Goal: Task Accomplishment & Management: Complete application form

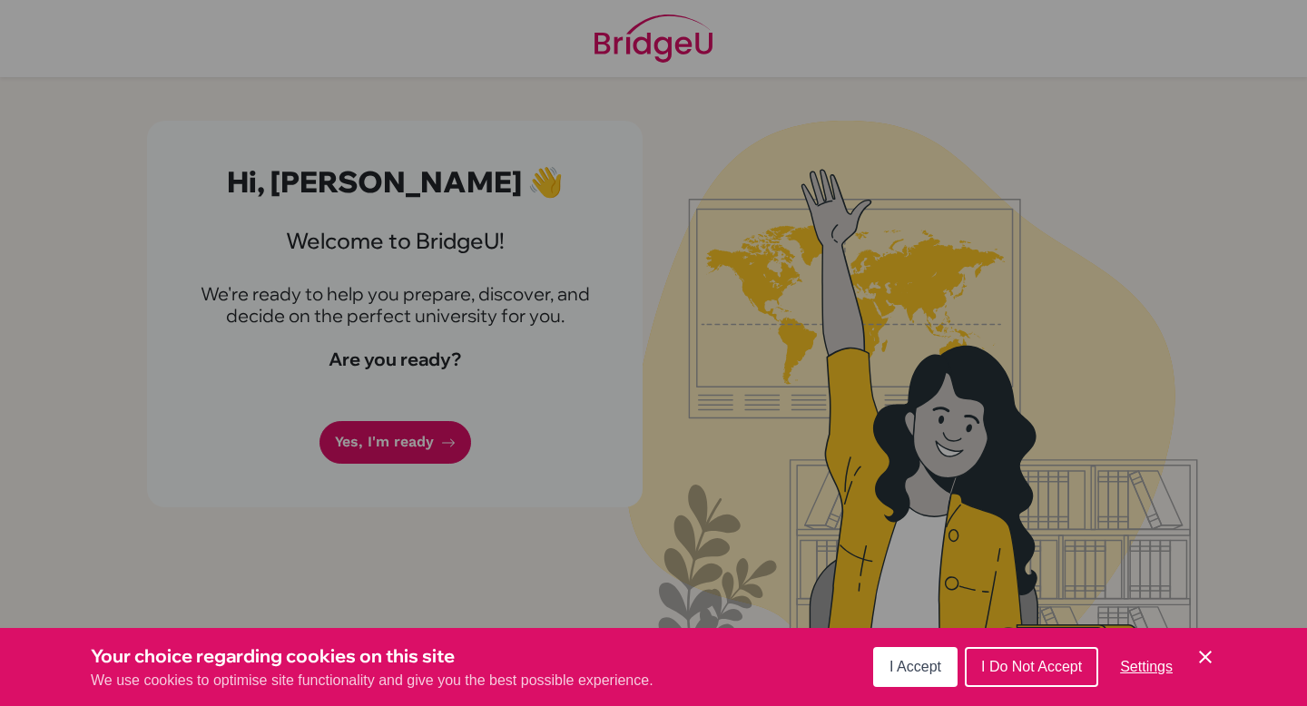
click at [932, 658] on button "I Accept" at bounding box center [915, 667] width 84 height 40
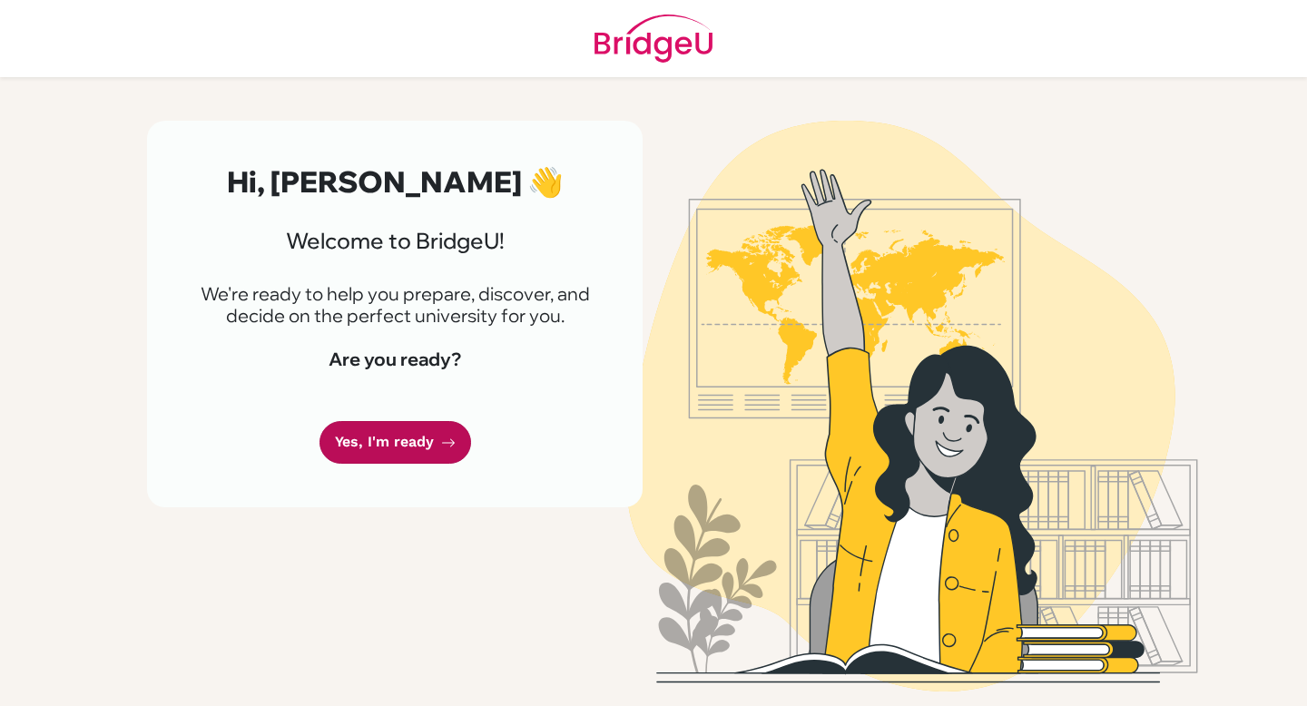
click at [416, 435] on link "Yes, I'm ready" at bounding box center [395, 442] width 152 height 43
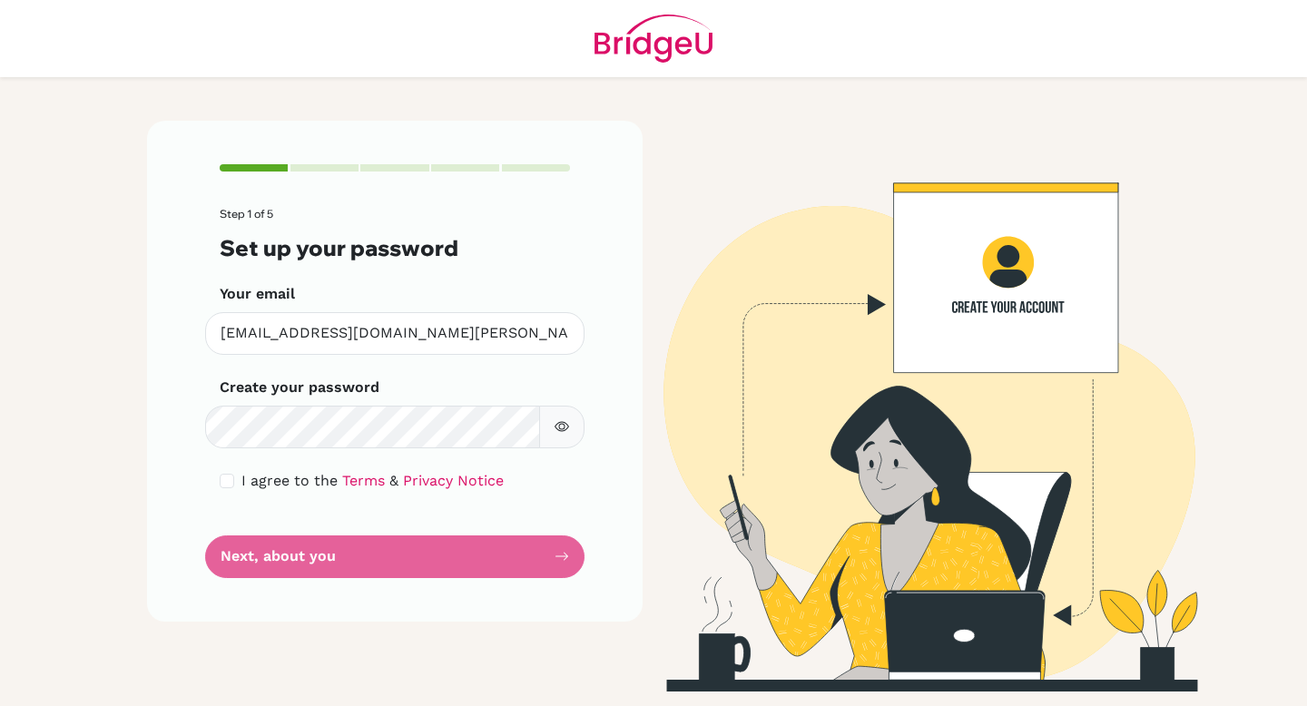
click at [563, 415] on button "button" at bounding box center [561, 427] width 45 height 43
click at [564, 415] on button "button" at bounding box center [561, 427] width 45 height 43
click at [225, 485] on input "checkbox" at bounding box center [227, 481] width 15 height 15
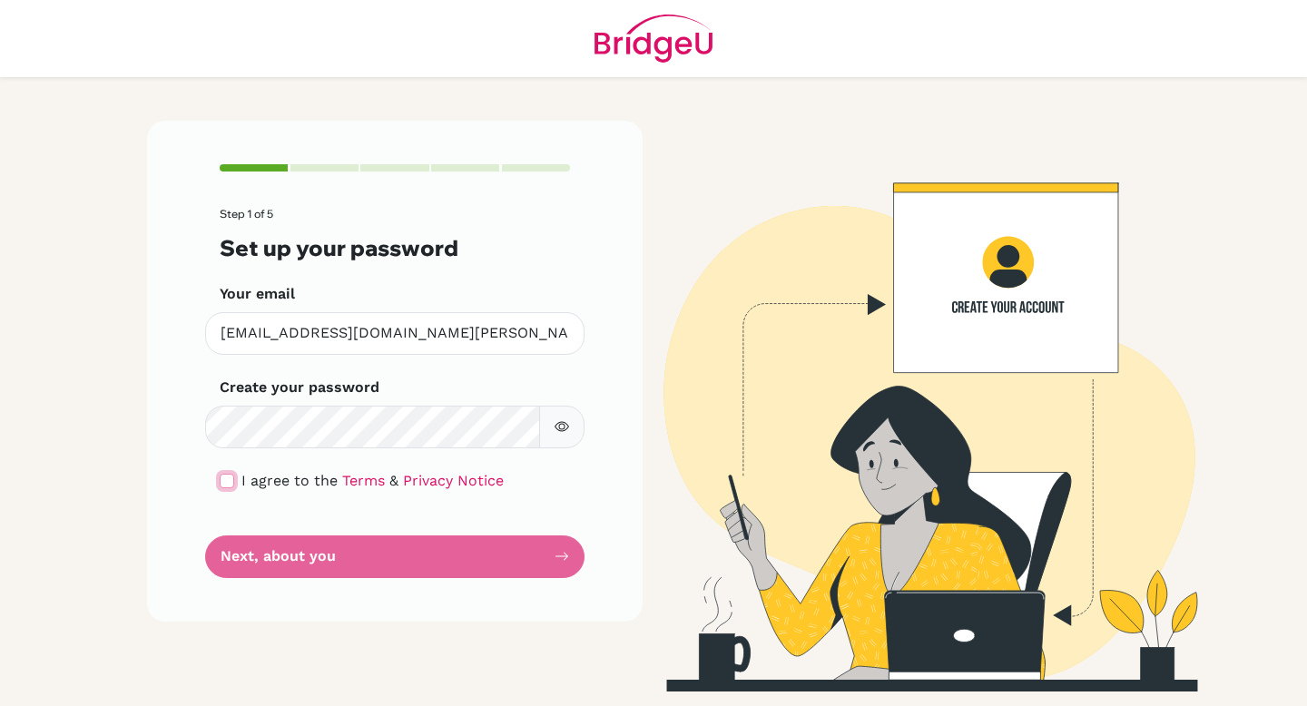
checkbox input "true"
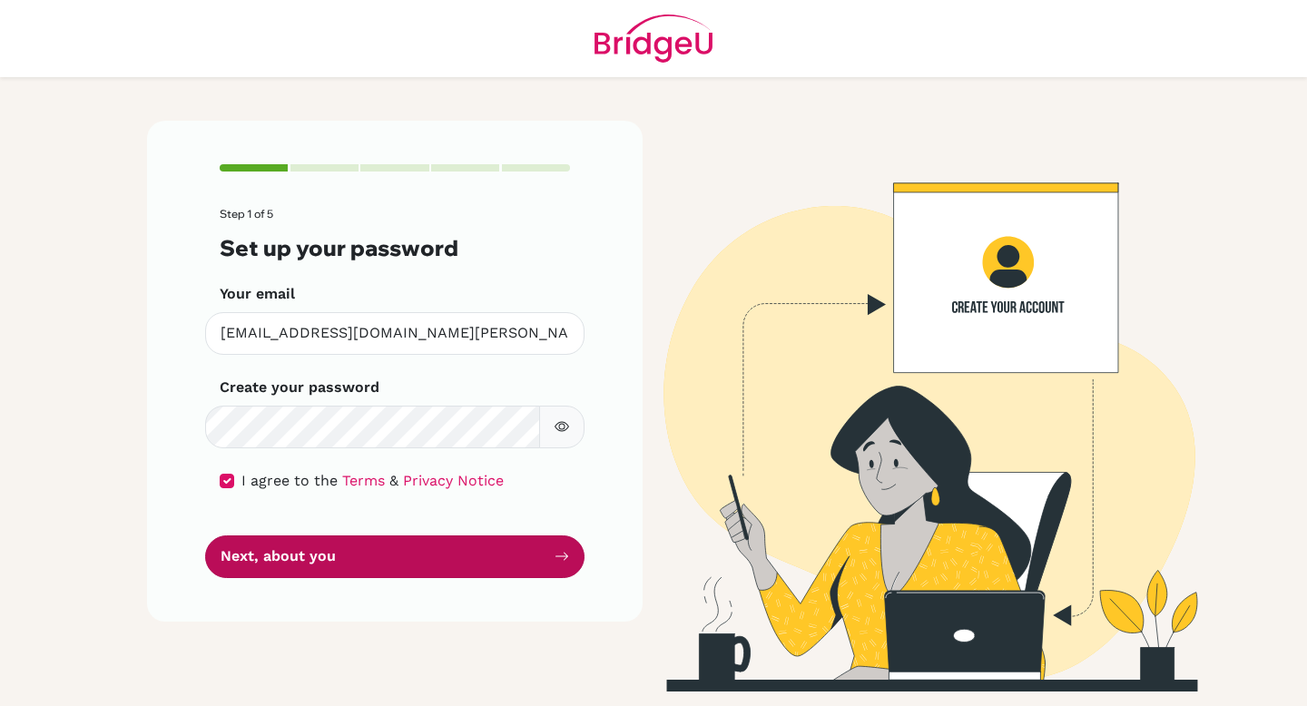
click at [249, 565] on button "Next, about you" at bounding box center [394, 556] width 379 height 43
